Goal: Task Accomplishment & Management: Use online tool/utility

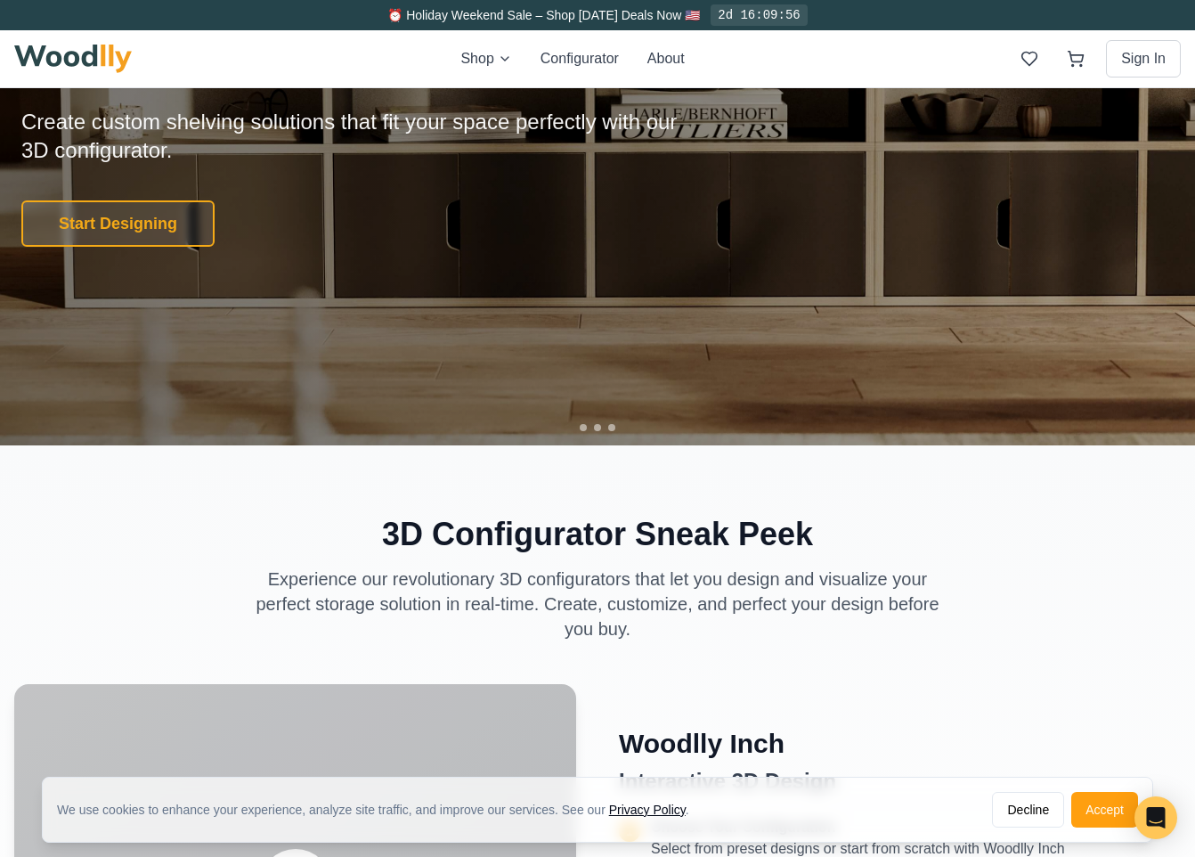
scroll to position [317, 0]
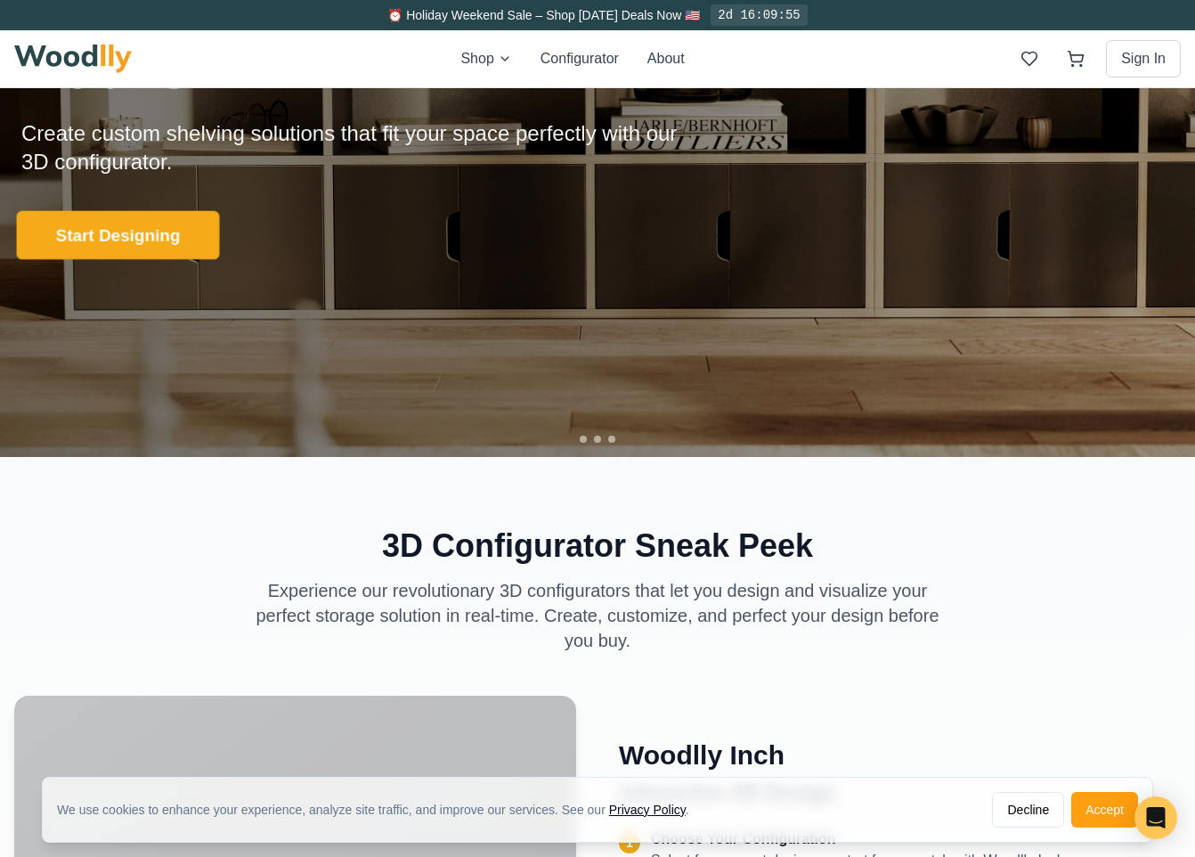
click at [137, 234] on button "Start Designing" at bounding box center [118, 234] width 203 height 49
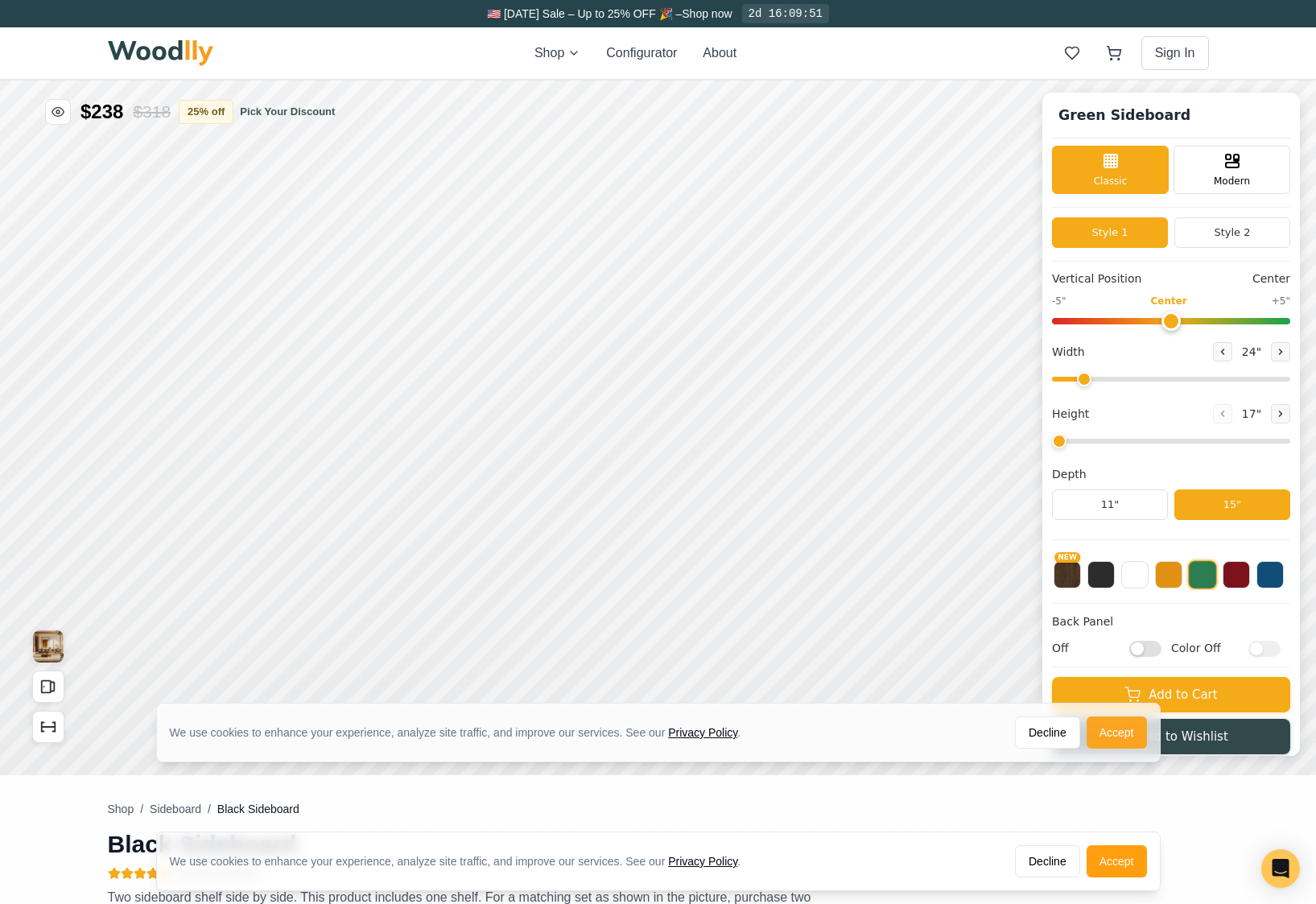
type input "56"
type input "2"
click at [1079, 732] on button "Accept" at bounding box center [1116, 733] width 61 height 33
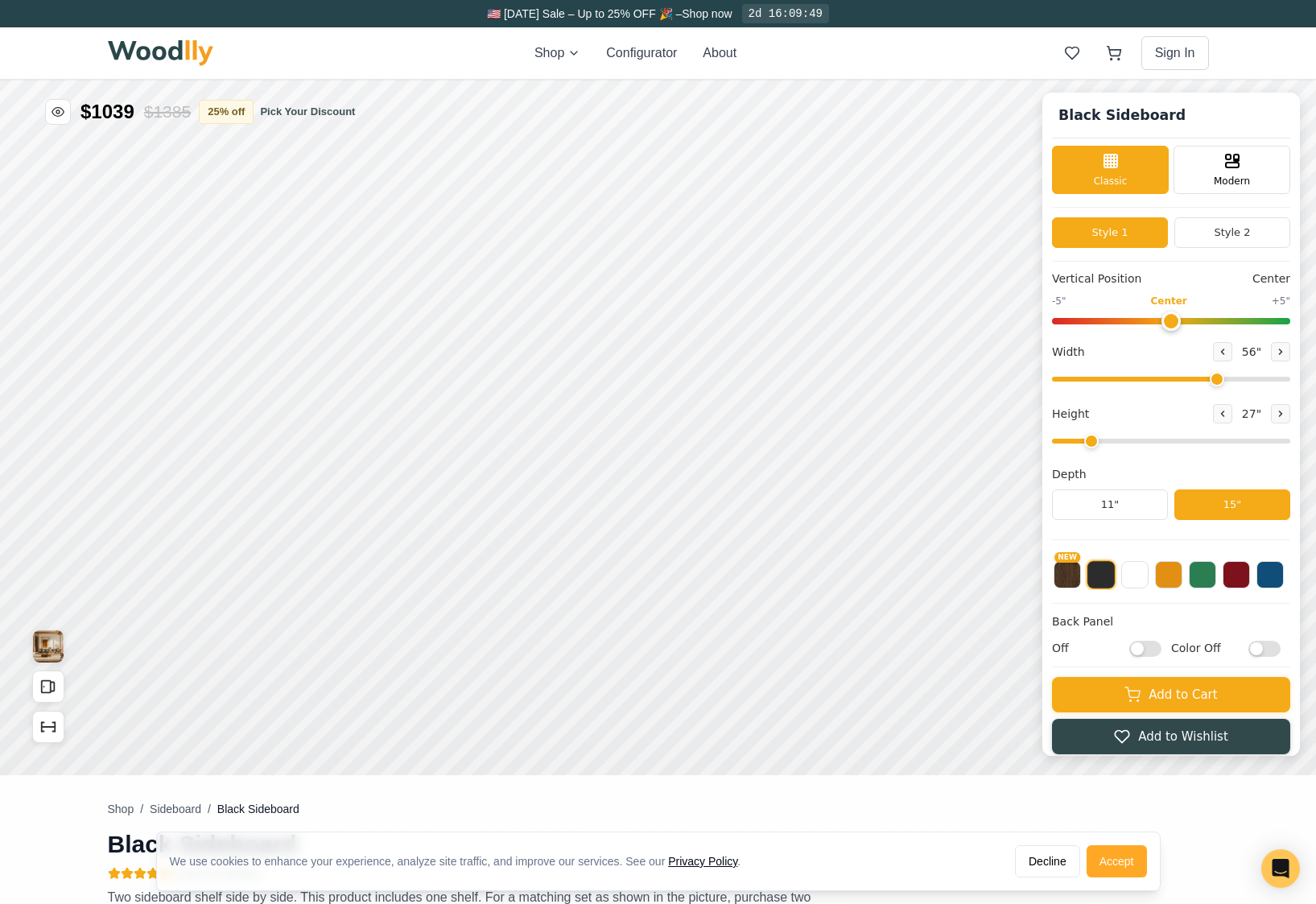
click at [1079, 774] on button "Accept" at bounding box center [1116, 862] width 61 height 33
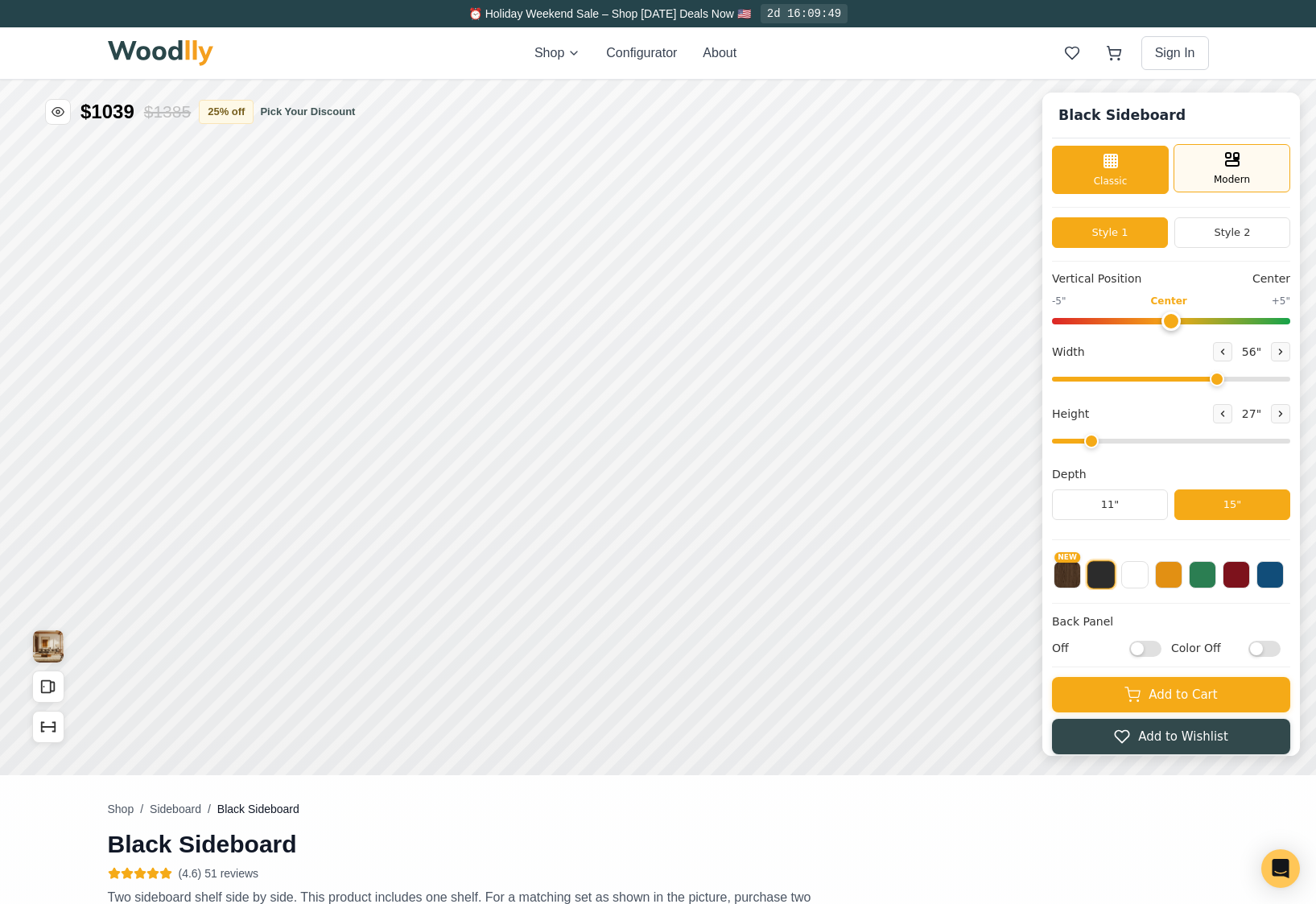
click at [1079, 178] on span "Modern" at bounding box center [1232, 180] width 36 height 14
click at [1077, 157] on div "Classic" at bounding box center [1110, 167] width 117 height 48
click at [1079, 224] on button "Style 2" at bounding box center [1232, 232] width 116 height 31
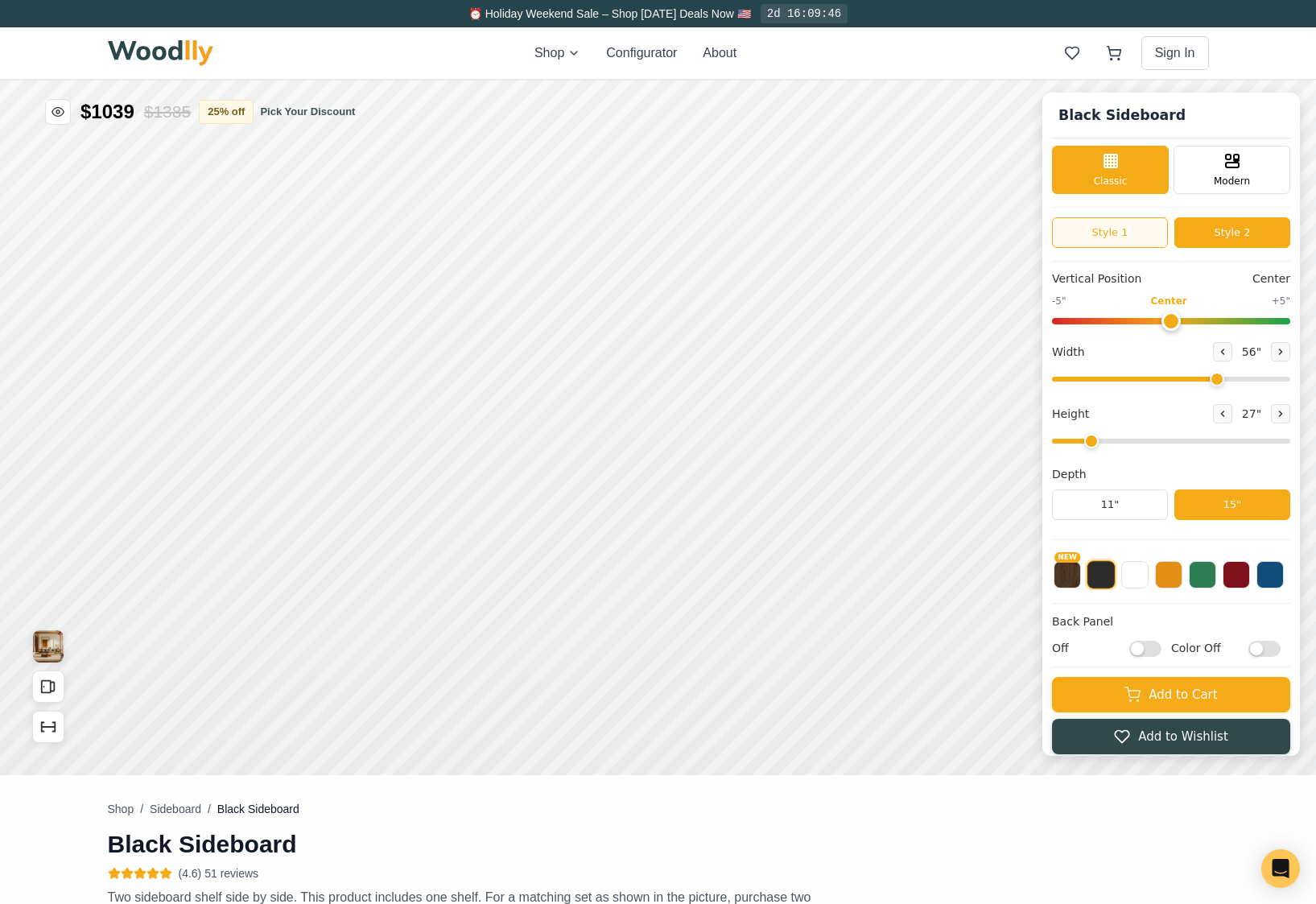
click at [1079, 231] on button "Style 1" at bounding box center [1110, 232] width 116 height 31
click at [1079, 231] on button "Style 2" at bounding box center [1232, 232] width 116 height 31
click at [1079, 227] on button "Style 1" at bounding box center [1110, 232] width 116 height 31
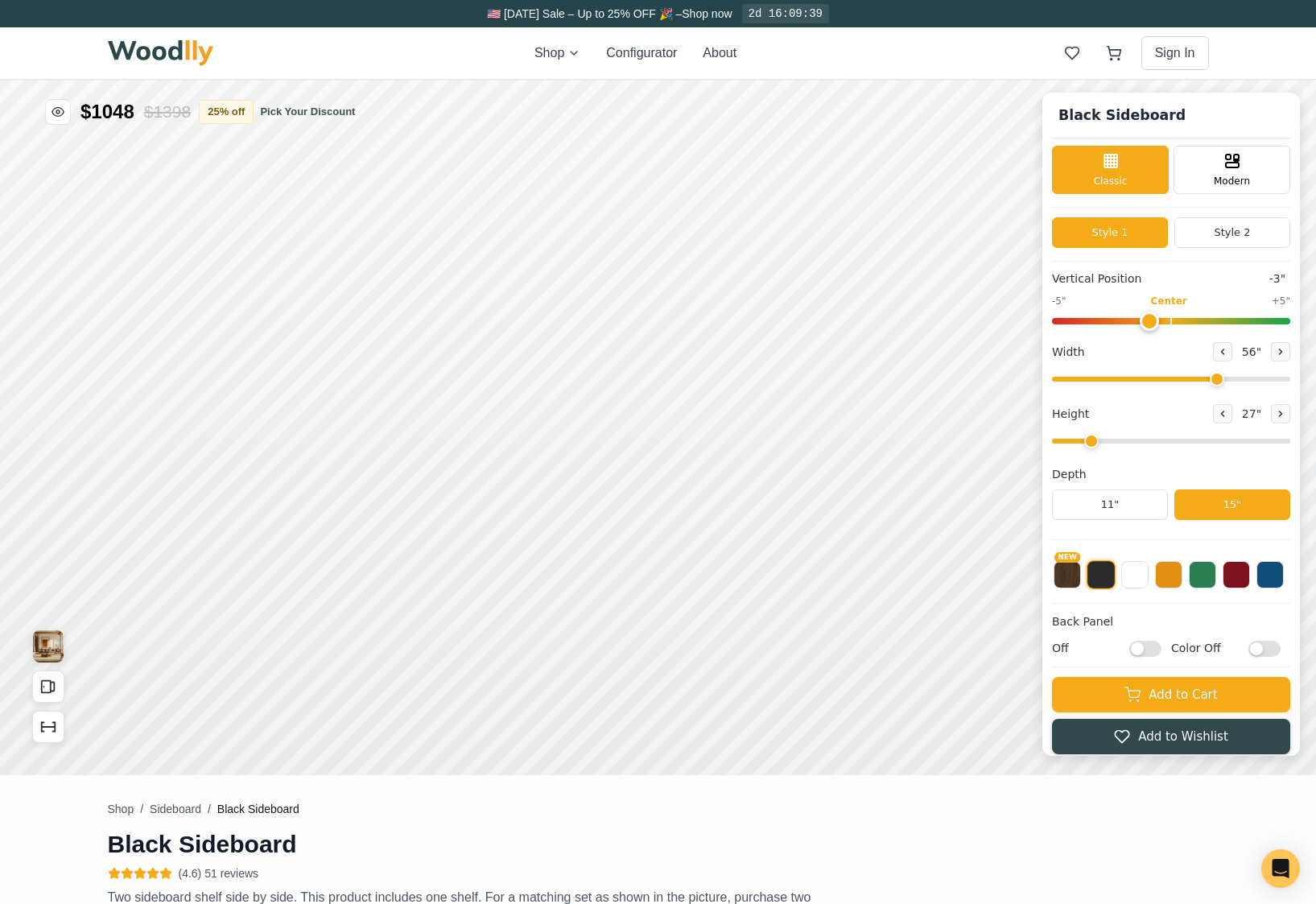
type input "0"
drag, startPoint x: 1188, startPoint y: 318, endPoint x: 1180, endPoint y: 335, distance: 18.8
click at [1079, 325] on input "range" at bounding box center [1171, 321] width 239 height 6
drag, startPoint x: 1228, startPoint y: 379, endPoint x: 1262, endPoint y: 372, distance: 34.7
type input "65"
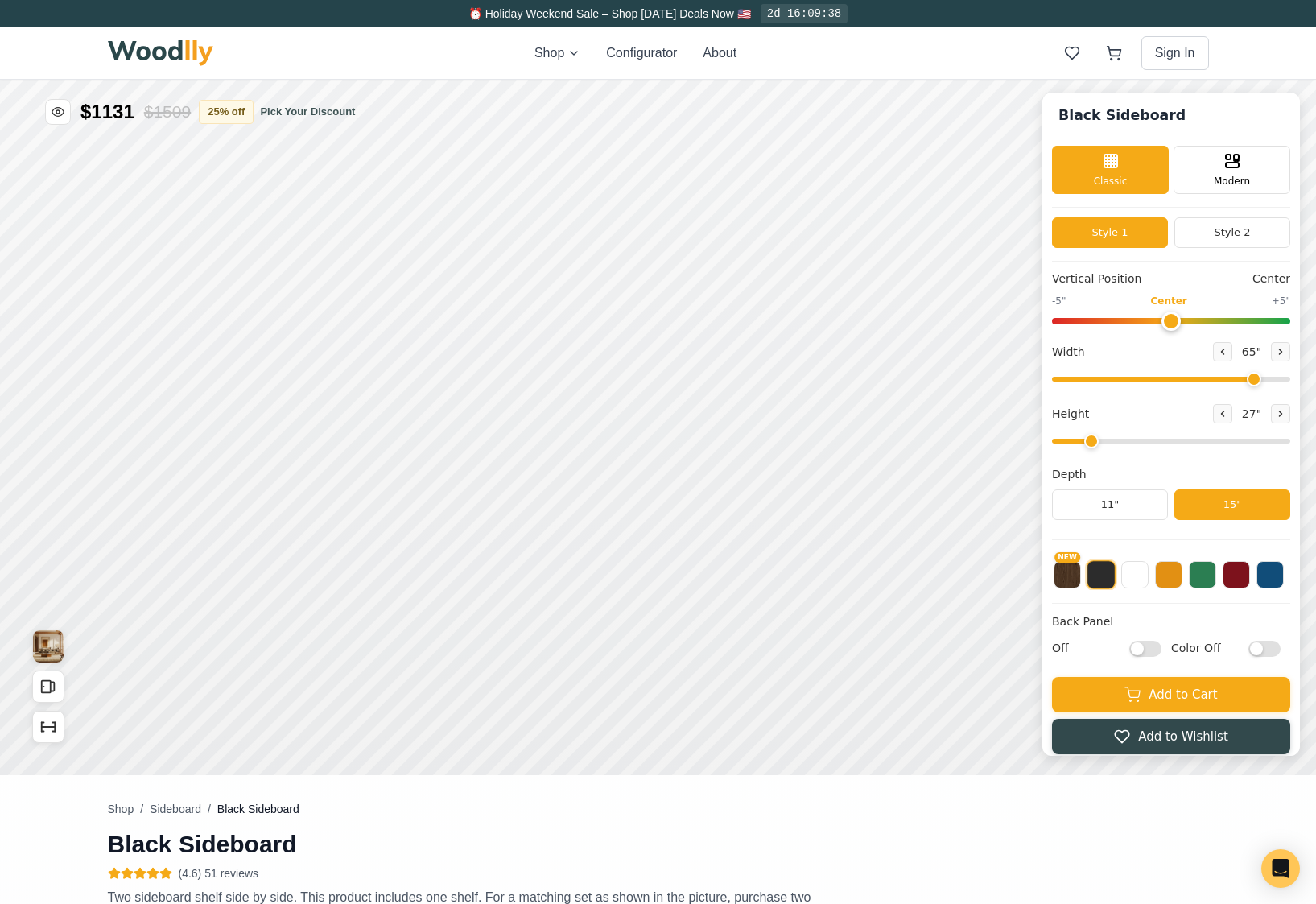
click at [1079, 377] on input "range" at bounding box center [1171, 379] width 239 height 5
type input "2"
drag, startPoint x: 1104, startPoint y: 439, endPoint x: 1086, endPoint y: 462, distance: 29.2
click at [1079, 444] on input "range" at bounding box center [1171, 440] width 239 height 5
click at [1079, 513] on button "11"" at bounding box center [1110, 504] width 116 height 31
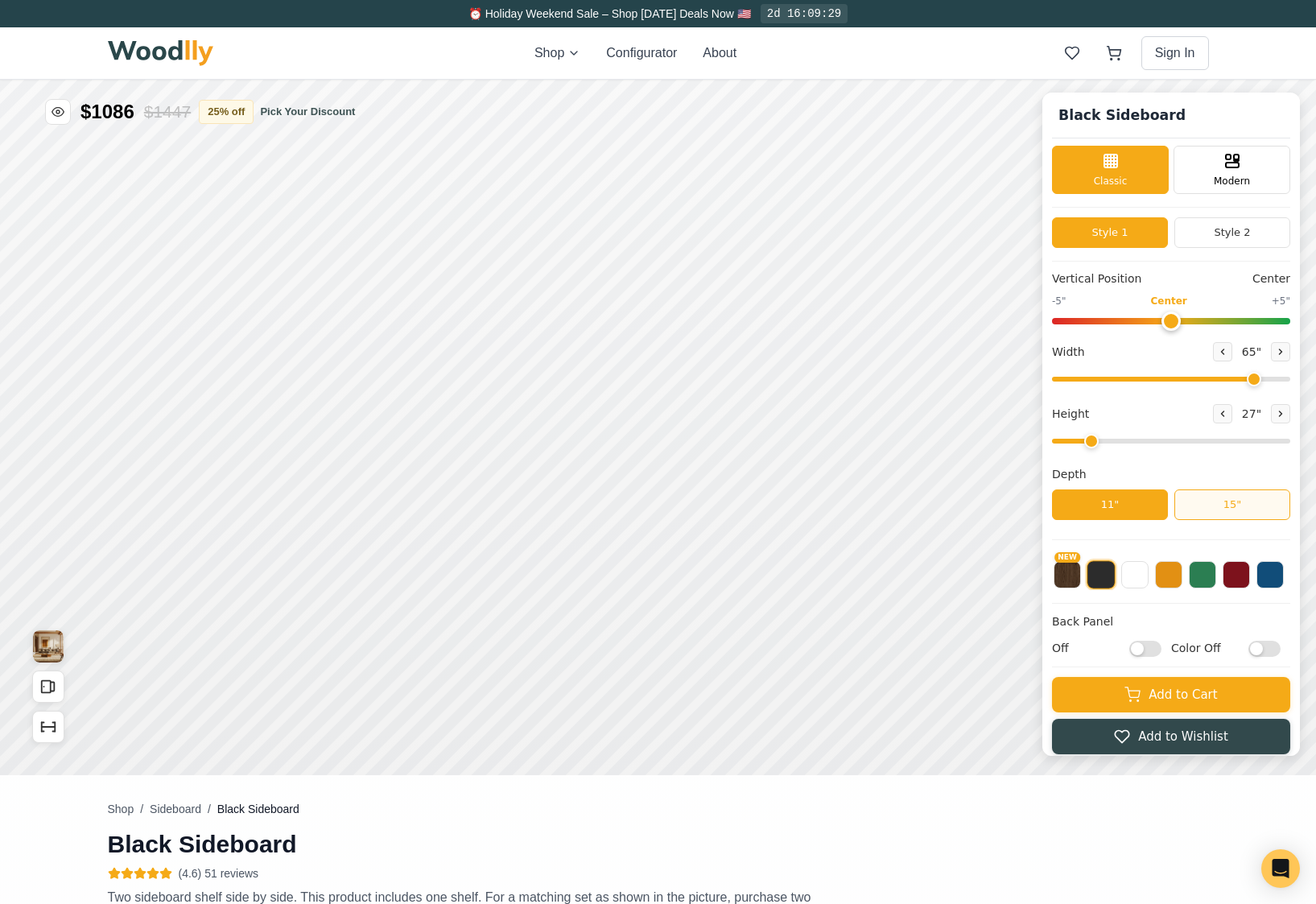
click at [1079, 500] on button "15"" at bounding box center [1232, 504] width 116 height 31
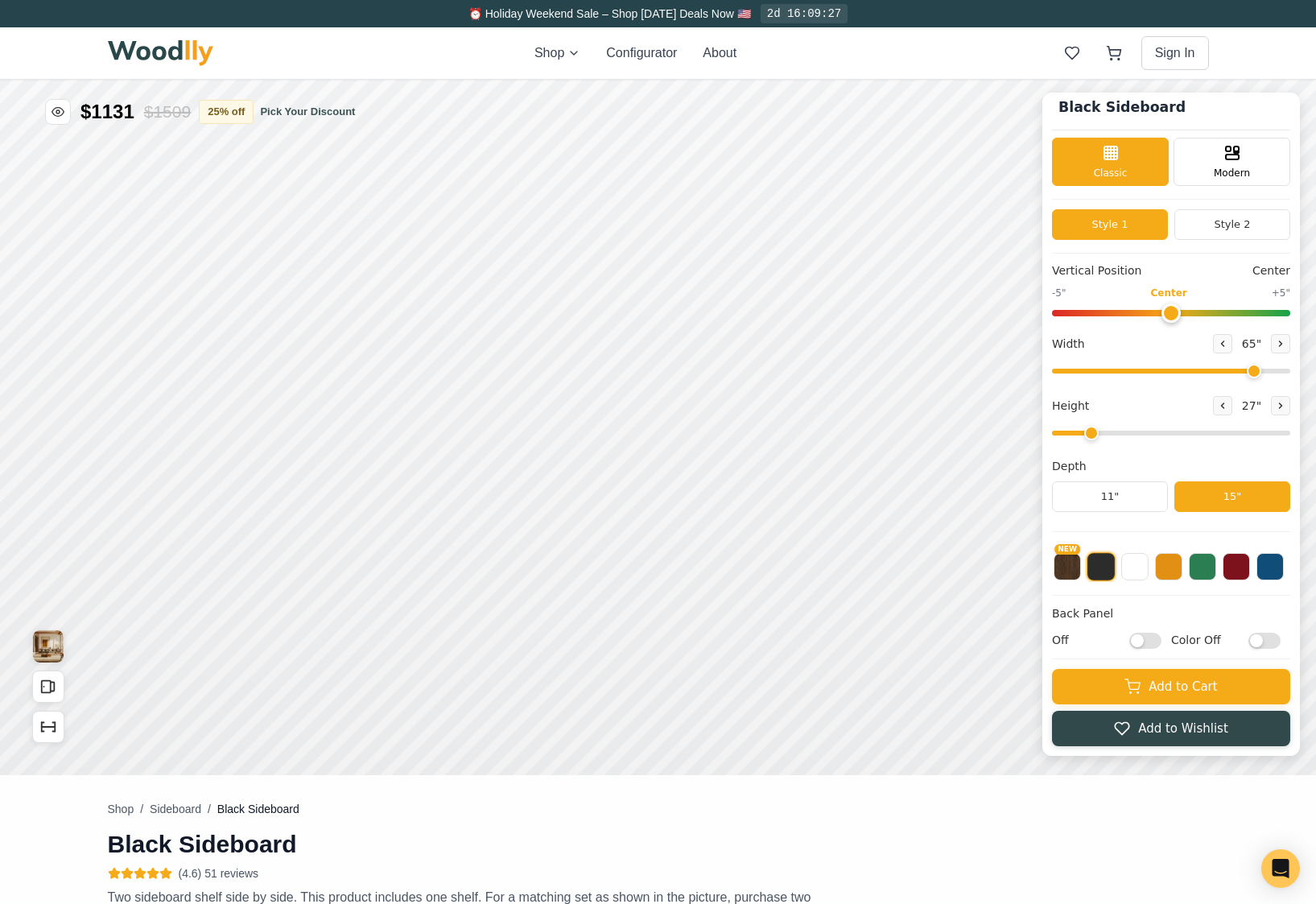
click at [1079, 555] on button at bounding box center [1101, 567] width 29 height 29
click at [1079, 571] on button at bounding box center [1135, 565] width 27 height 27
click at [1079, 568] on button at bounding box center [1169, 565] width 27 height 27
click at [1079, 567] on button at bounding box center [1202, 565] width 27 height 27
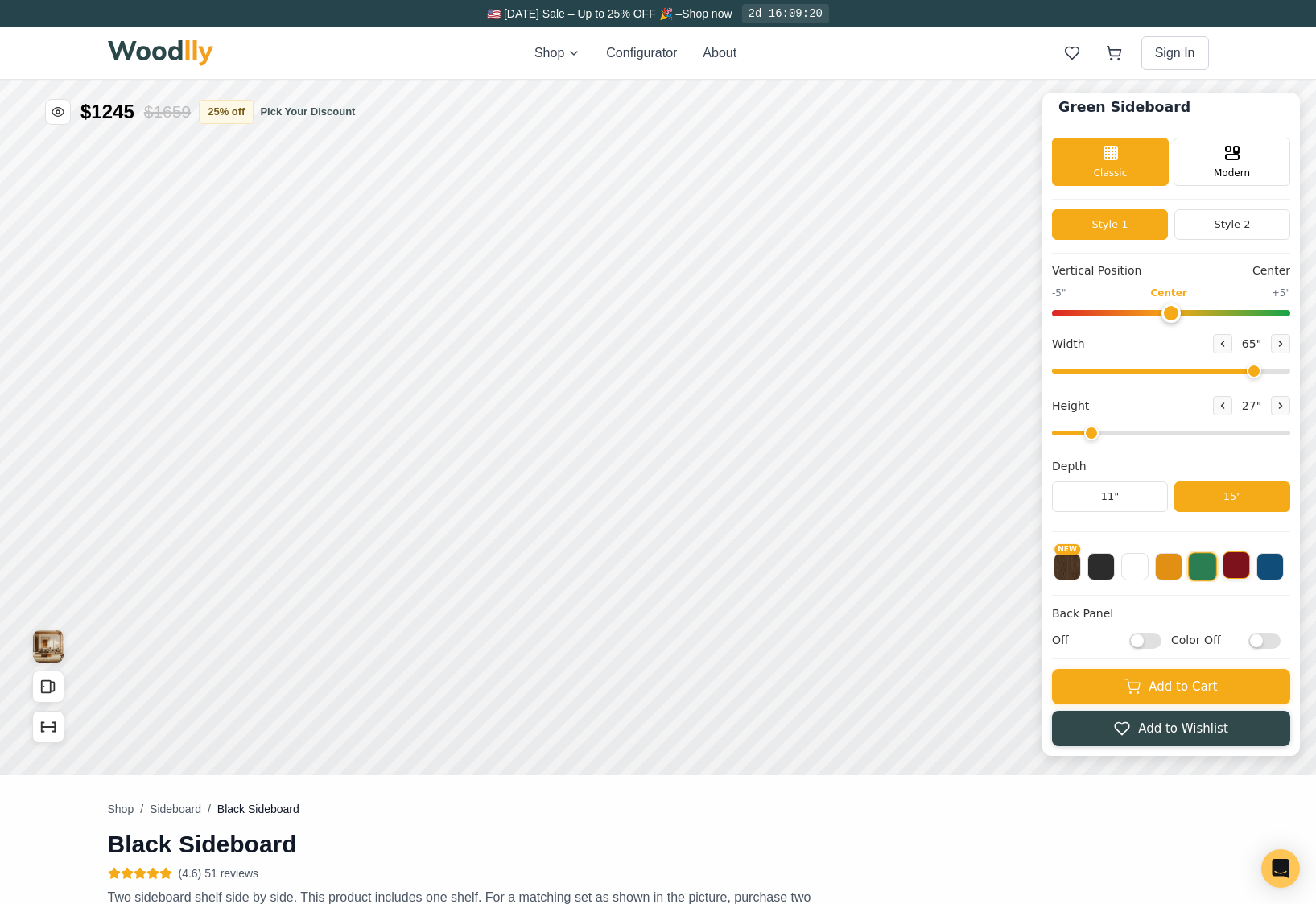
click at [1079, 573] on button at bounding box center [1236, 565] width 27 height 27
click at [1079, 576] on button at bounding box center [1270, 565] width 27 height 27
click at [1079, 572] on button at bounding box center [1202, 565] width 27 height 27
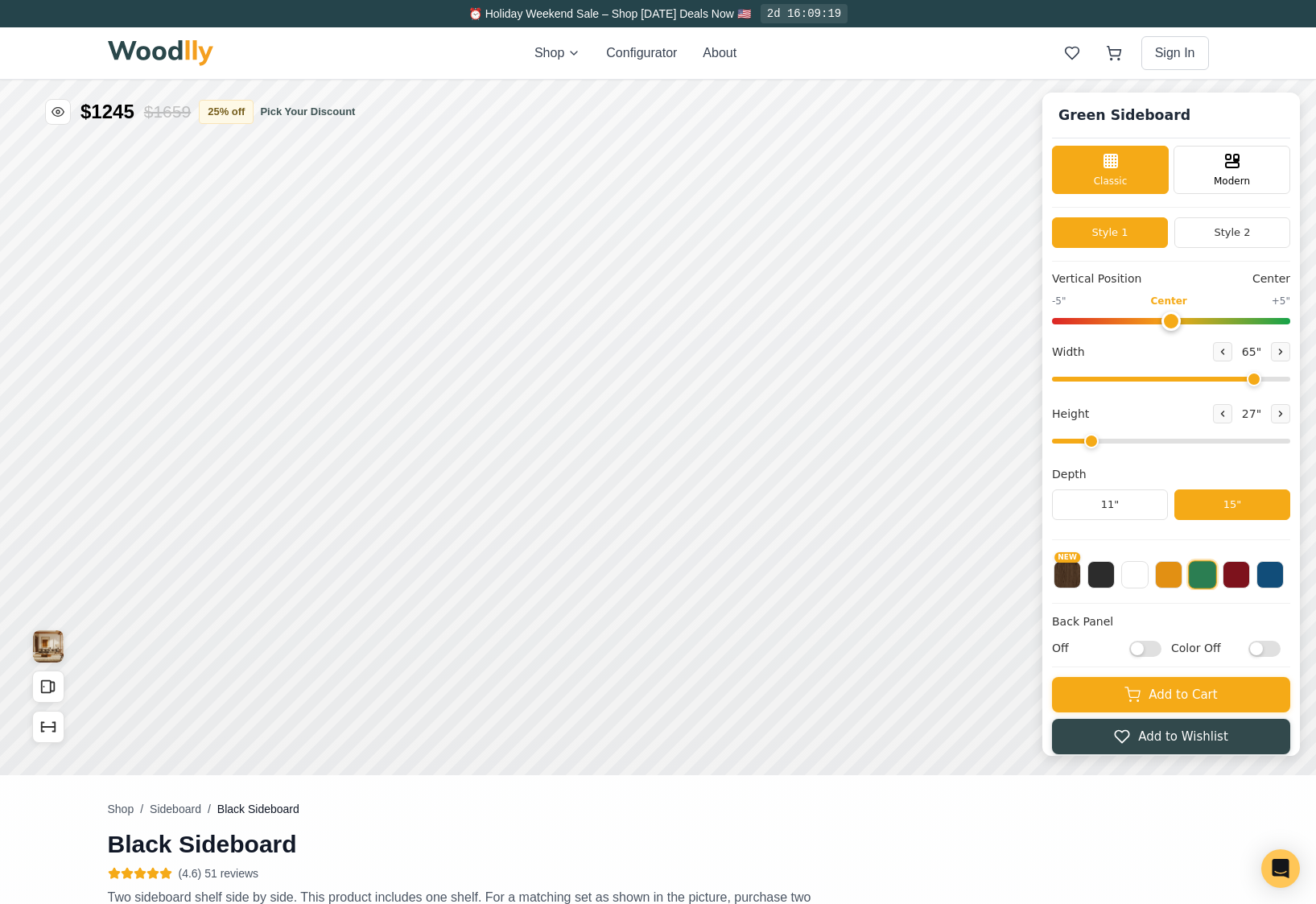
click at [1079, 649] on input "Off" at bounding box center [1146, 648] width 33 height 16
click at [1079, 649] on input "On" at bounding box center [1146, 648] width 33 height 16
click at [1079, 649] on input "Off" at bounding box center [1146, 648] width 33 height 16
checkbox input "true"
click at [1079, 651] on input "Color Off" at bounding box center [1264, 648] width 33 height 16
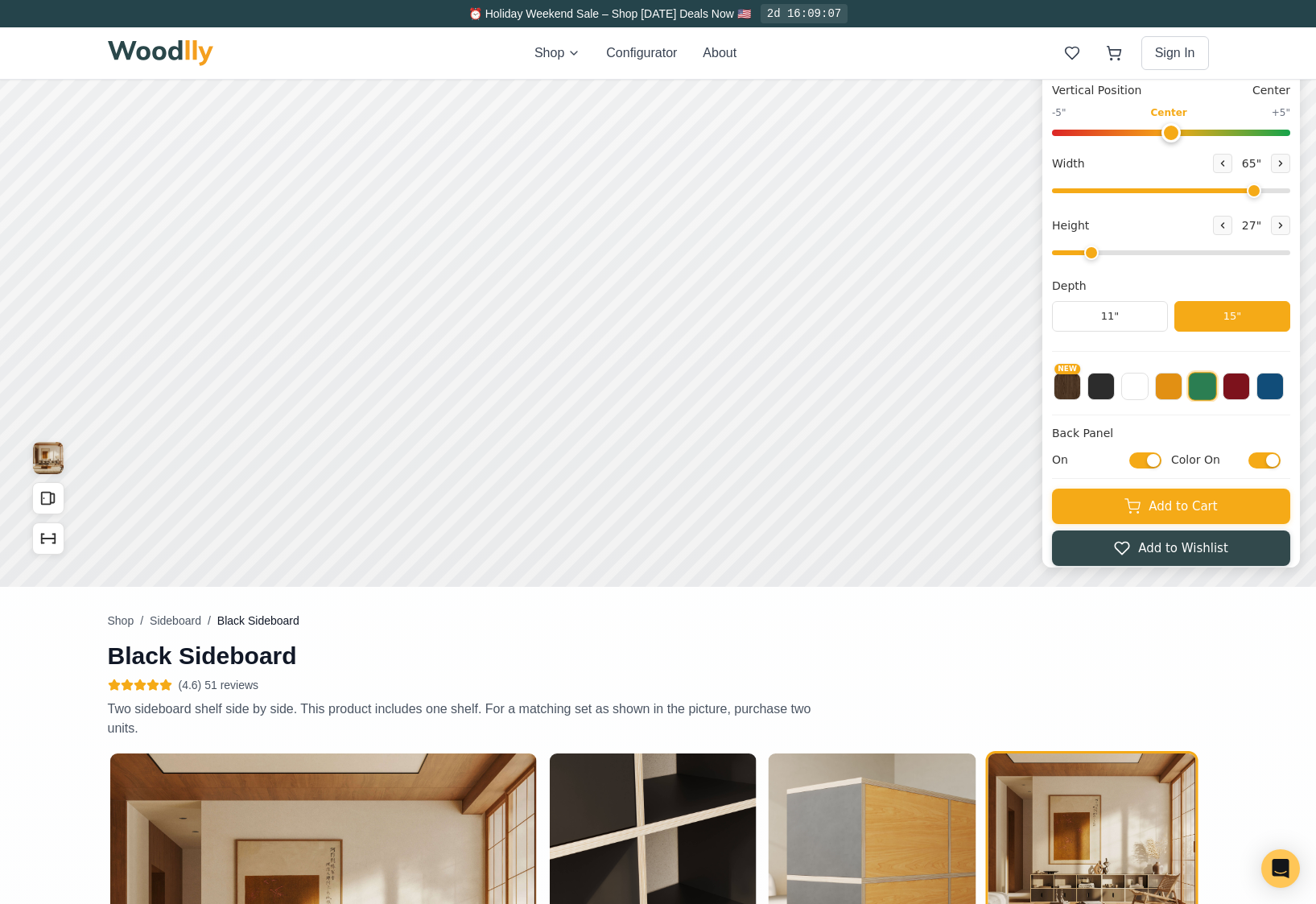
scroll to position [178, 0]
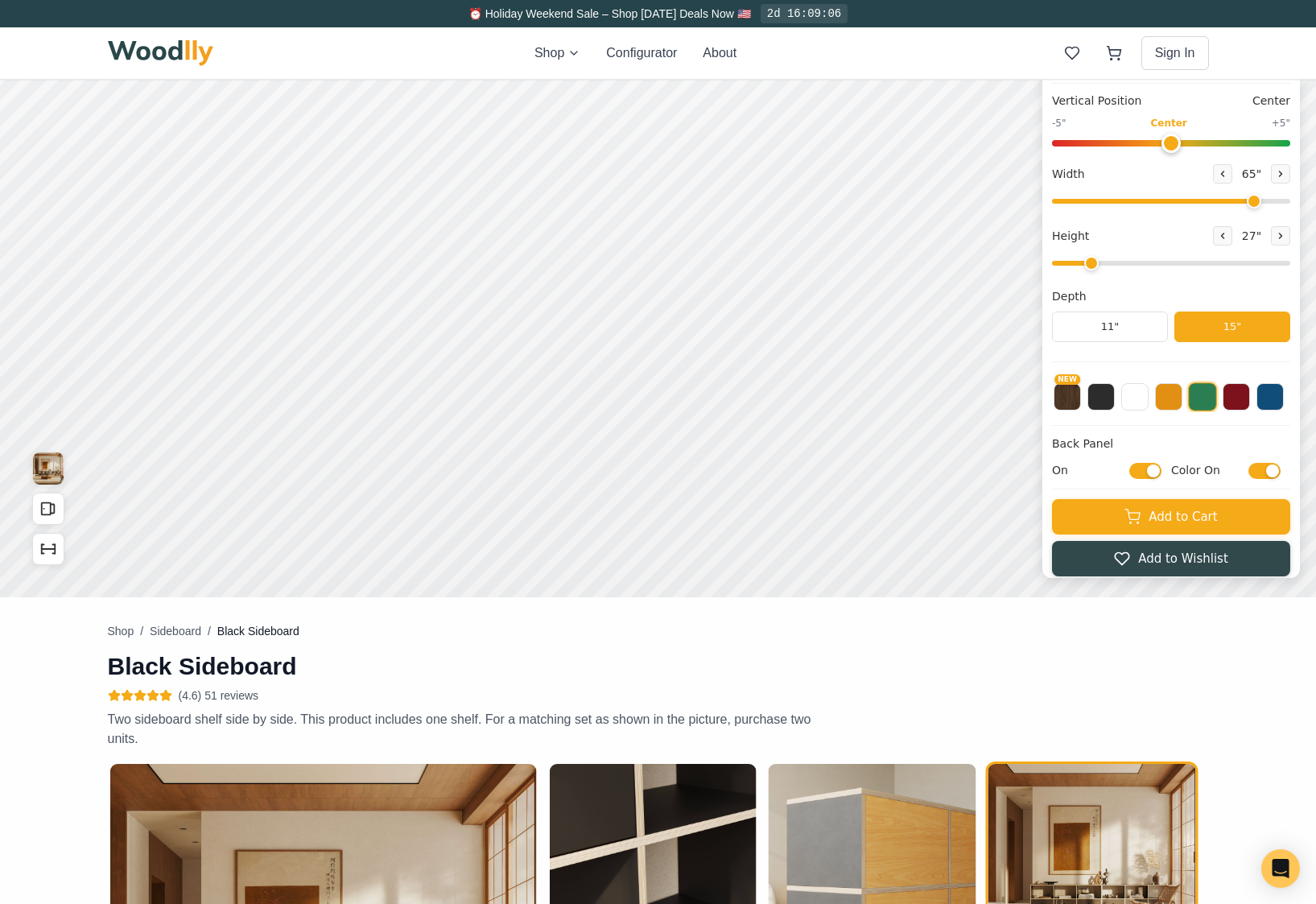
click at [1079, 478] on input "Color On" at bounding box center [1264, 470] width 33 height 16
checkbox input "false"
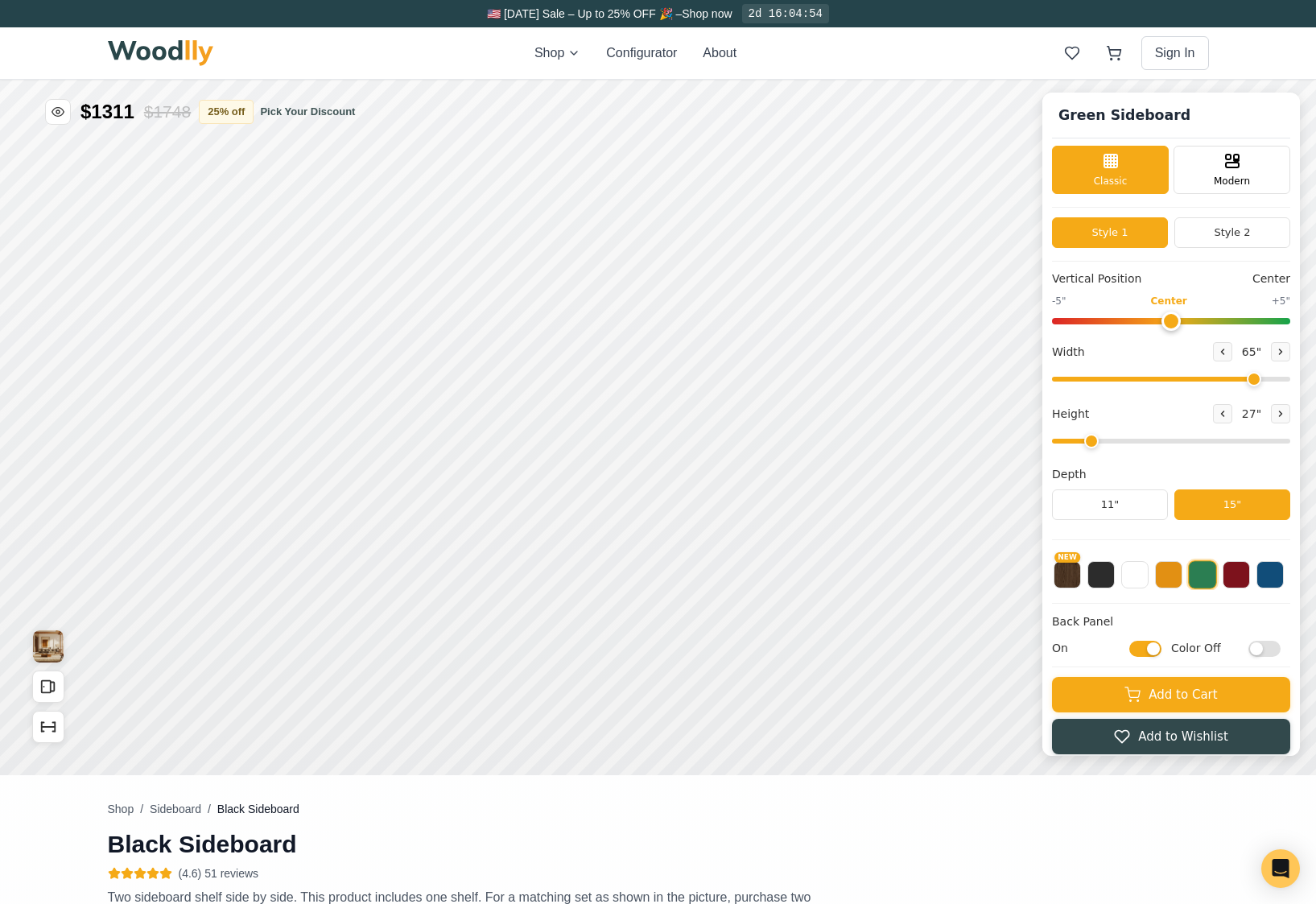
scroll to position [10, 0]
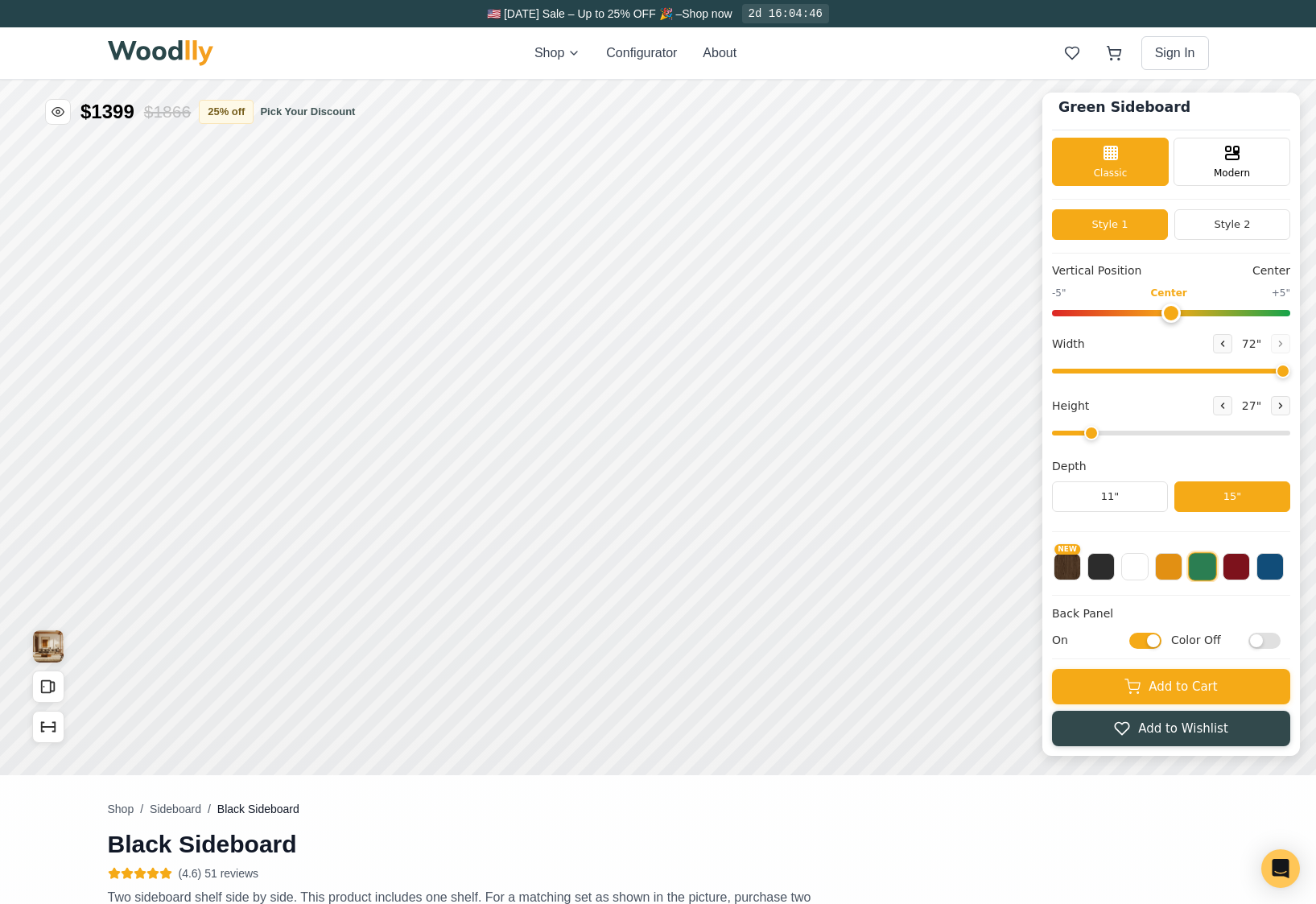
drag, startPoint x: 1267, startPoint y: 369, endPoint x: 1299, endPoint y: 369, distance: 32.0
type input "72"
click at [1079, 369] on input "range" at bounding box center [1171, 371] width 239 height 5
drag, startPoint x: 1096, startPoint y: 431, endPoint x: 1082, endPoint y: 434, distance: 14.3
click at [1079, 434] on input "range" at bounding box center [1171, 432] width 239 height 5
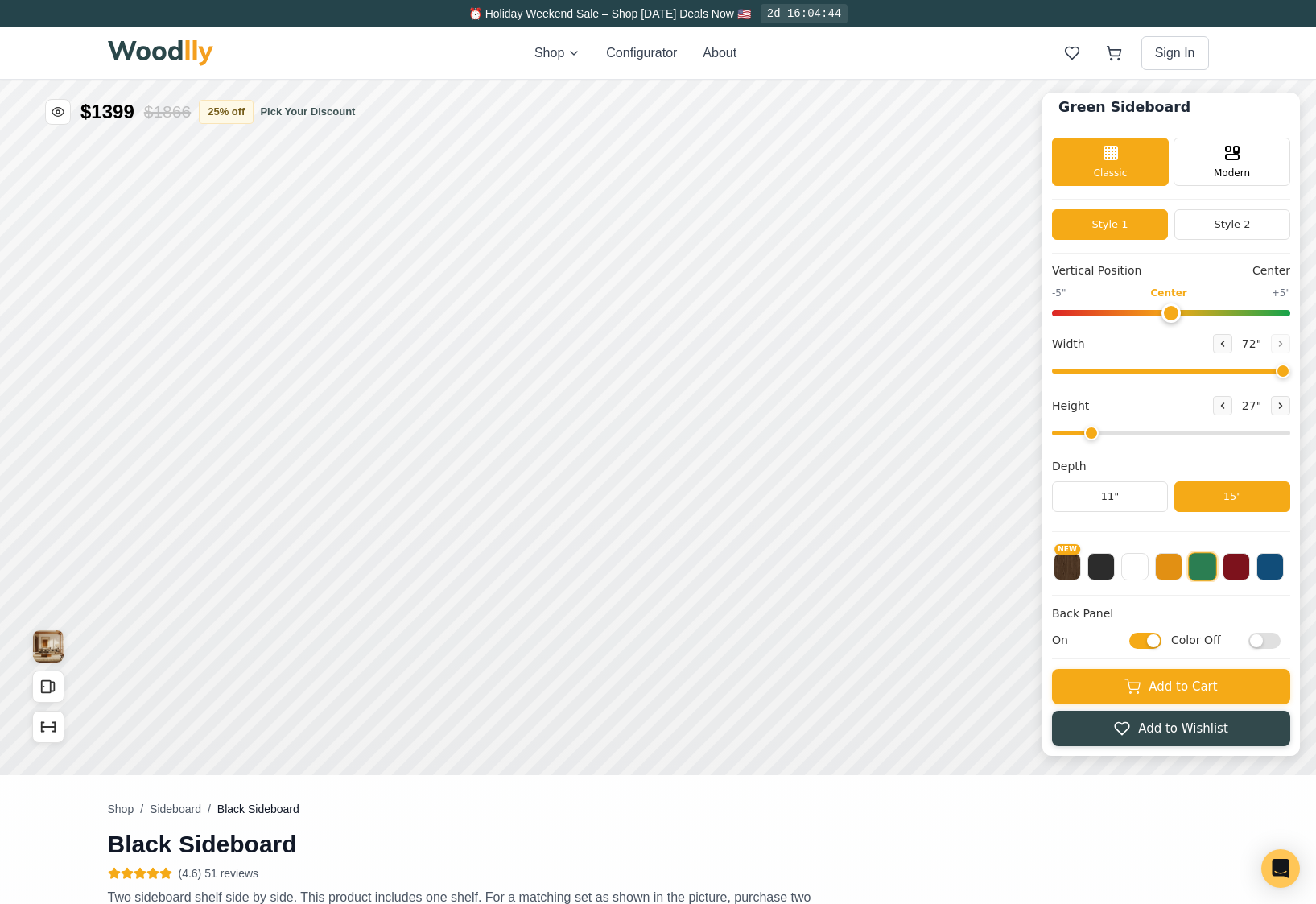
drag, startPoint x: 1078, startPoint y: 434, endPoint x: 1090, endPoint y: 433, distance: 12.0
type input "2"
click at [1079, 433] on input "range" at bounding box center [1171, 432] width 239 height 5
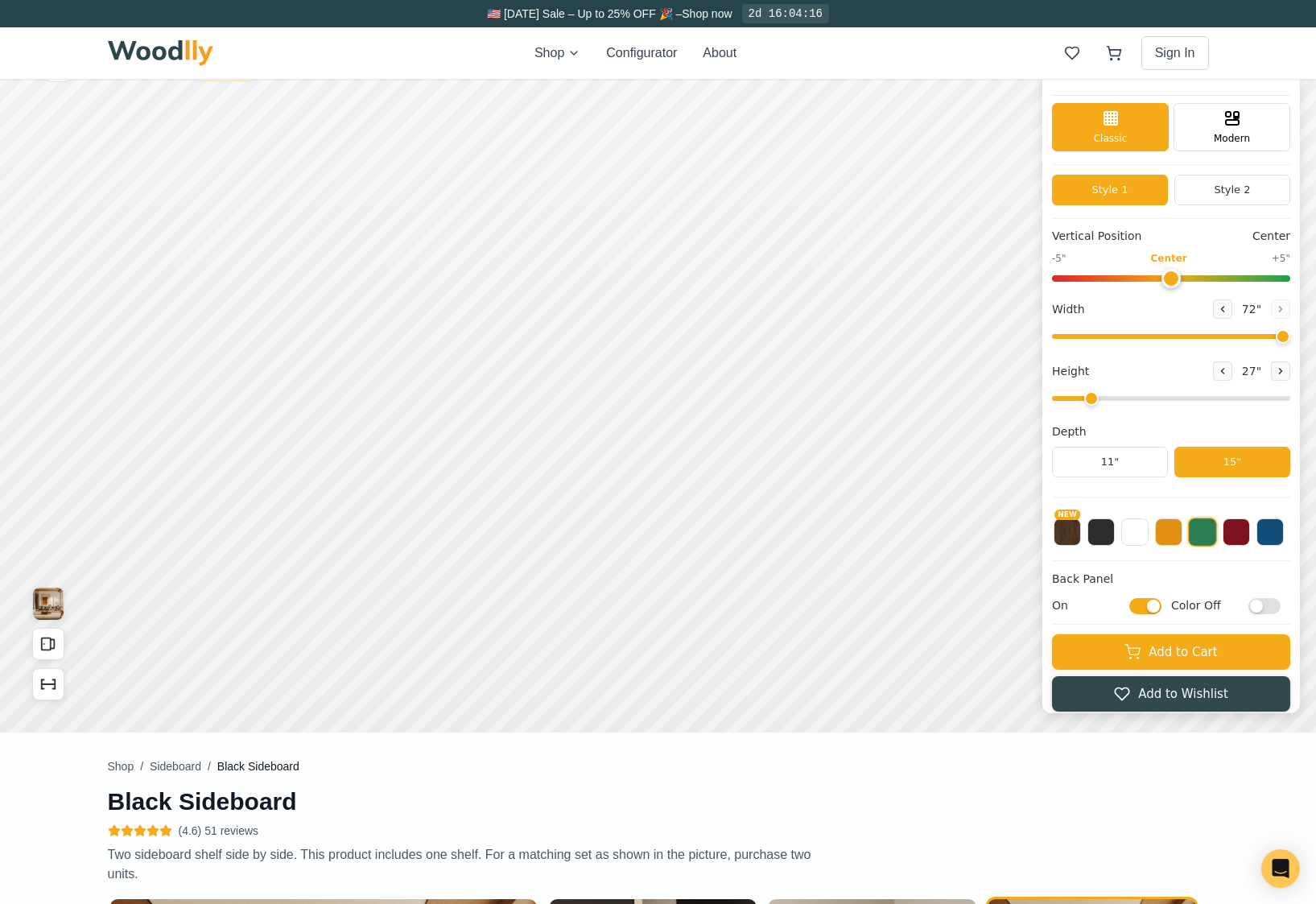
scroll to position [0, 0]
